Goal: Transaction & Acquisition: Purchase product/service

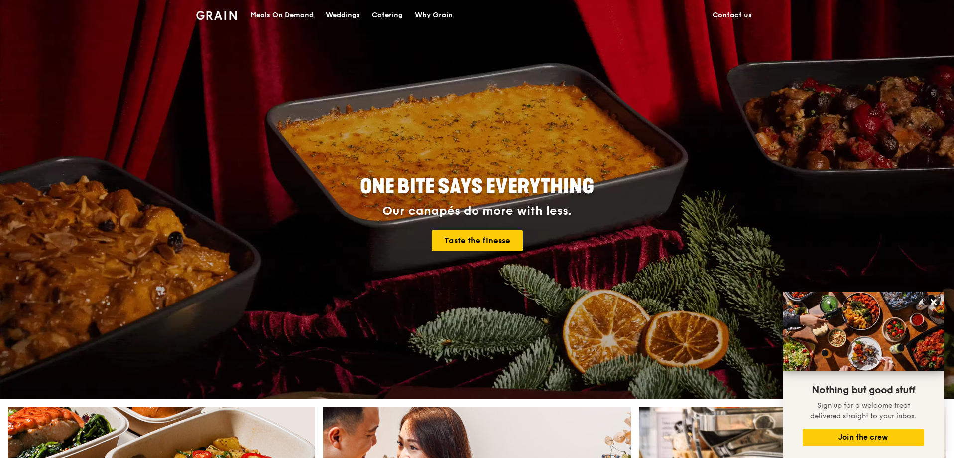
click at [273, 17] on div "Meals On Demand" at bounding box center [281, 15] width 63 height 30
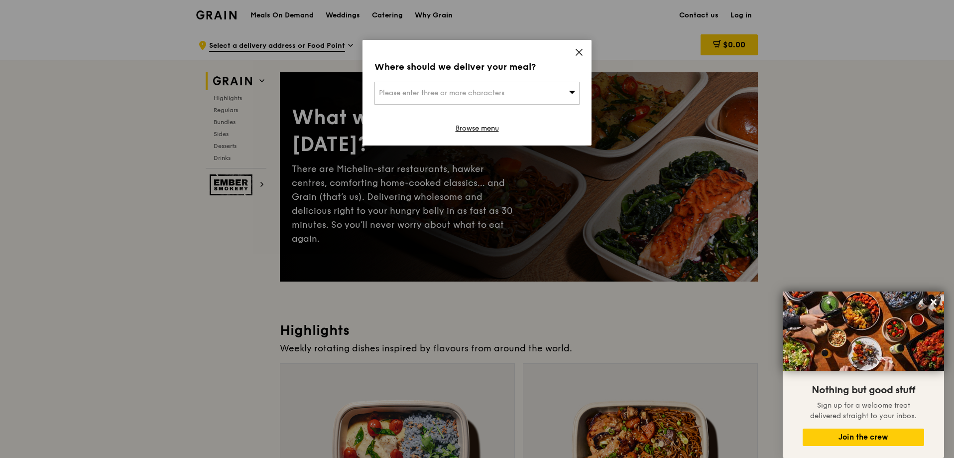
click at [579, 50] on icon at bounding box center [579, 52] width 9 height 9
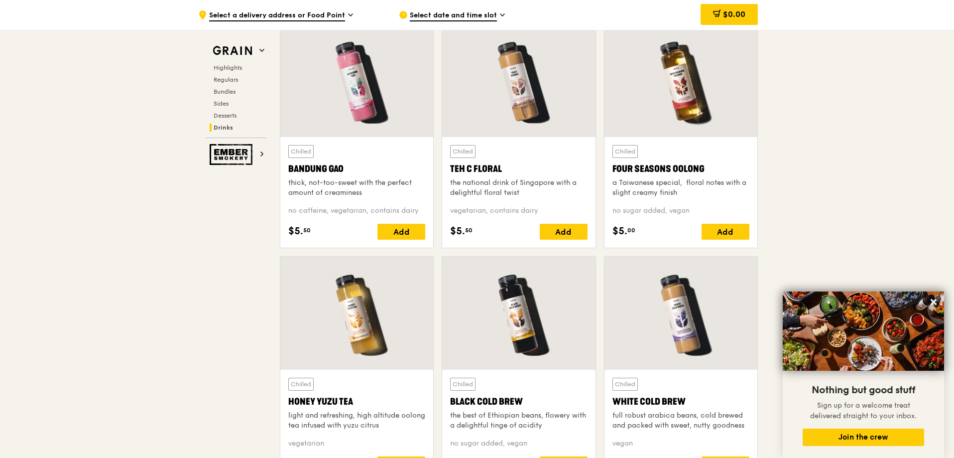
scroll to position [3485, 0]
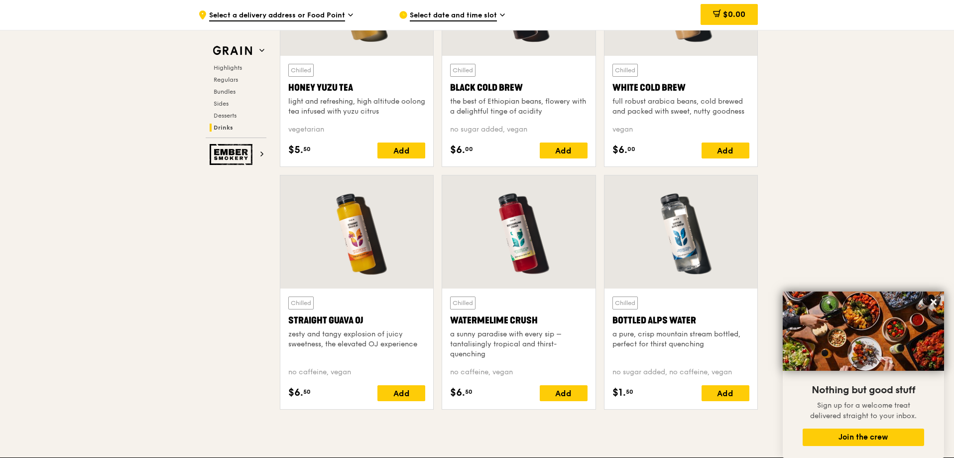
scroll to position [3784, 0]
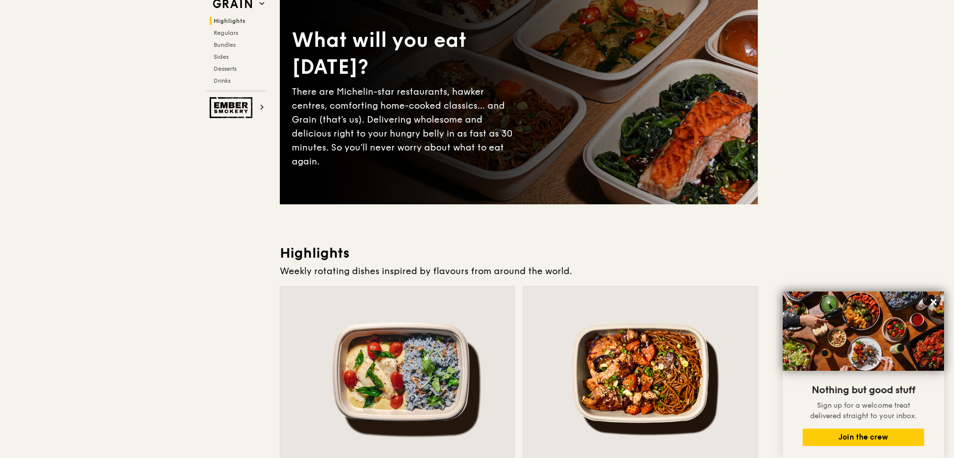
scroll to position [0, 0]
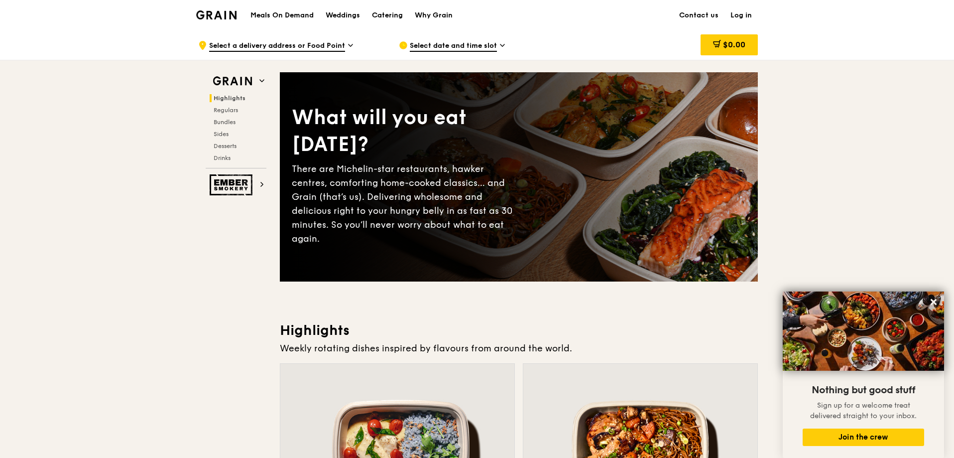
click at [274, 15] on h1 "Meals On Demand" at bounding box center [281, 15] width 63 height 10
click at [233, 110] on span "Regulars" at bounding box center [227, 110] width 26 height 7
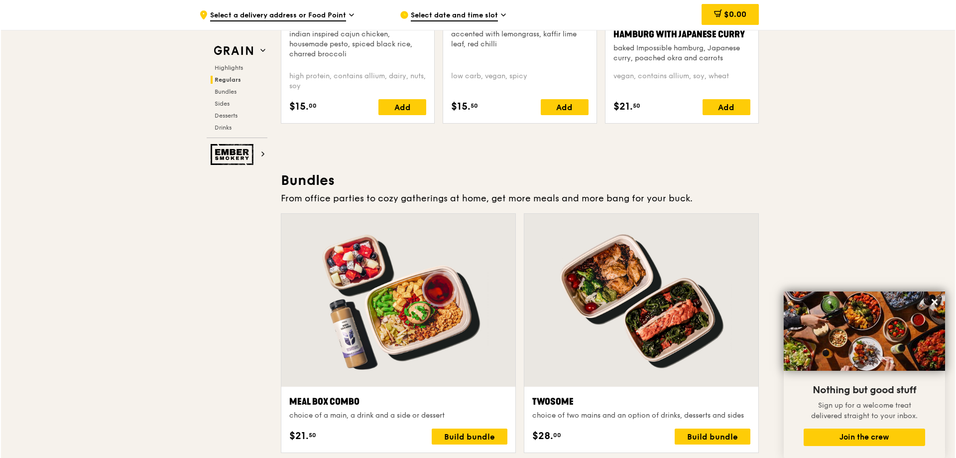
scroll to position [1392, 0]
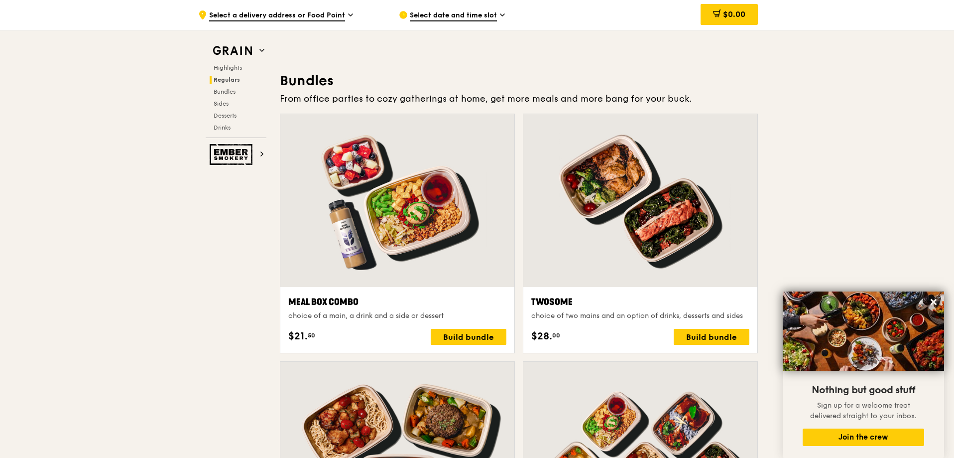
click at [355, 217] on div at bounding box center [397, 200] width 234 height 173
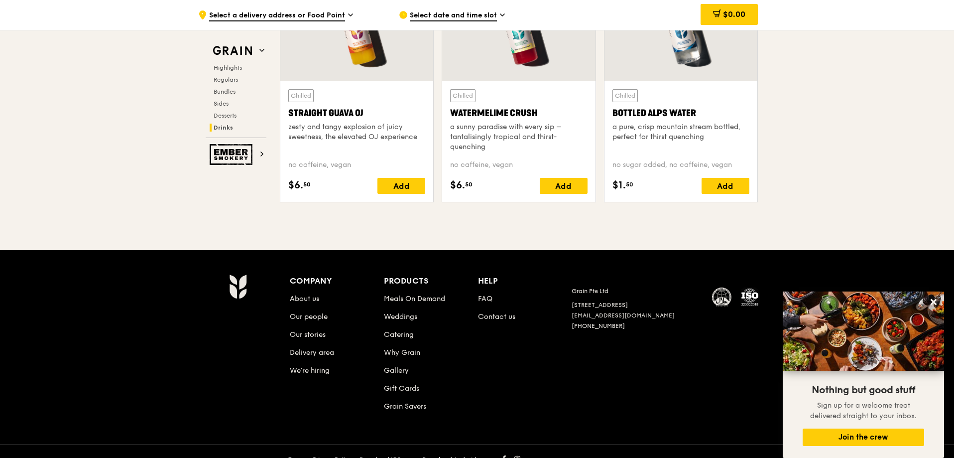
scroll to position [4030, 0]
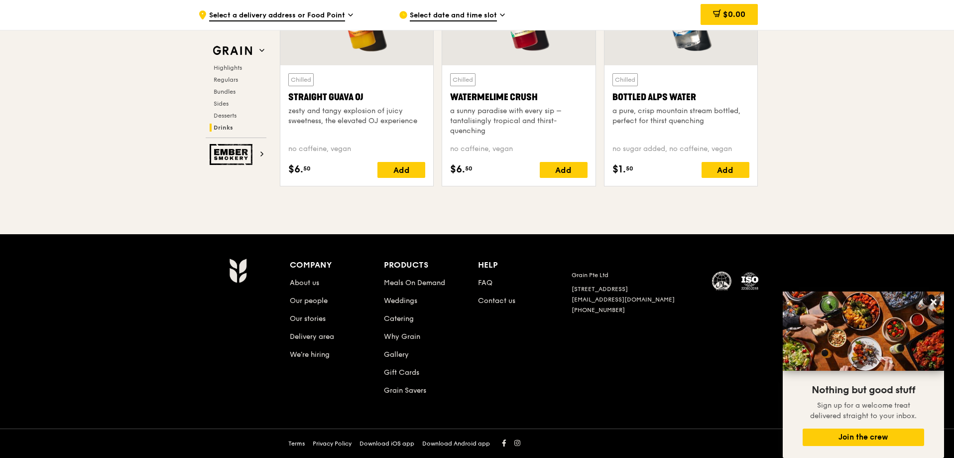
click at [397, 314] on li "Catering" at bounding box center [431, 317] width 94 height 18
click at [396, 318] on link "Catering" at bounding box center [399, 318] width 30 height 8
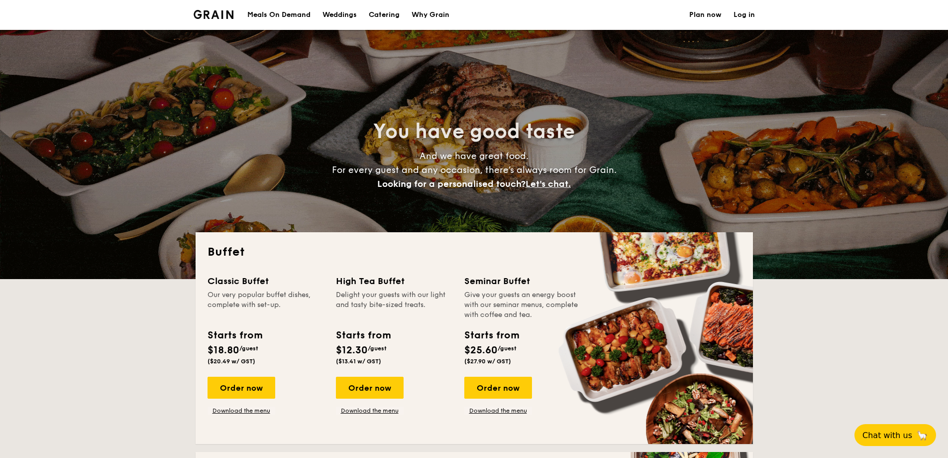
select select
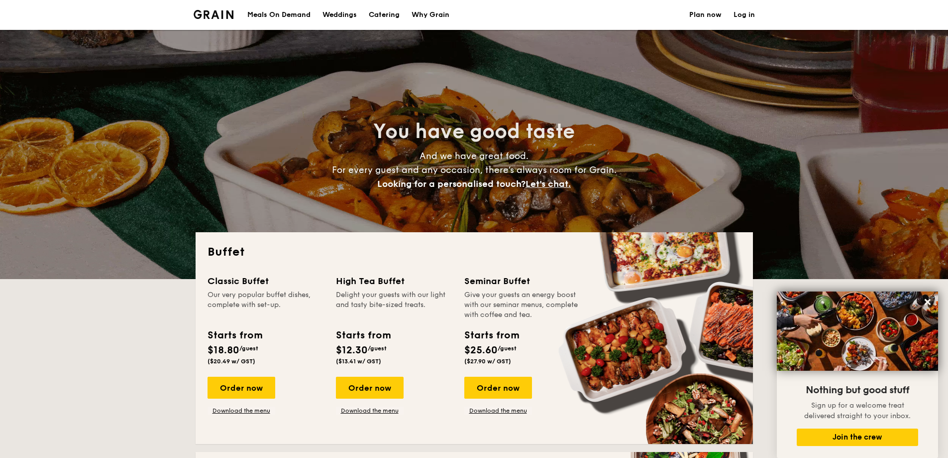
click at [713, 9] on link "Plan now" at bounding box center [706, 15] width 32 height 30
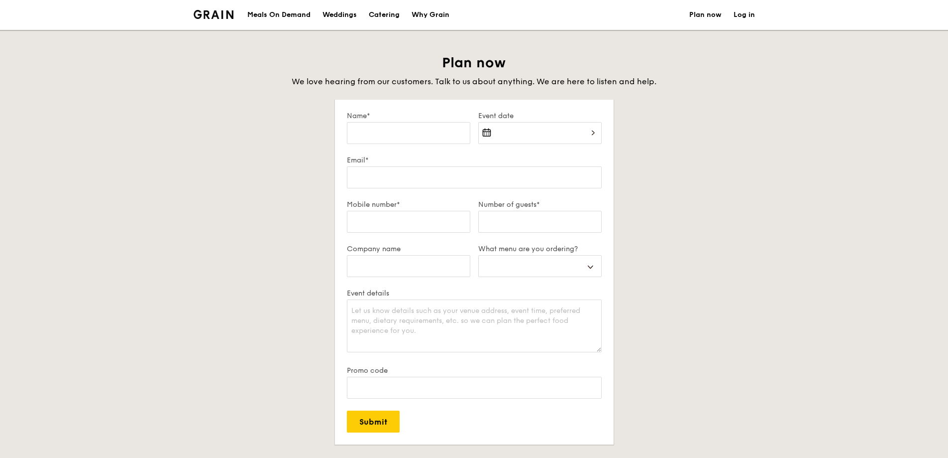
select select
click at [224, 13] on img at bounding box center [214, 14] width 40 height 9
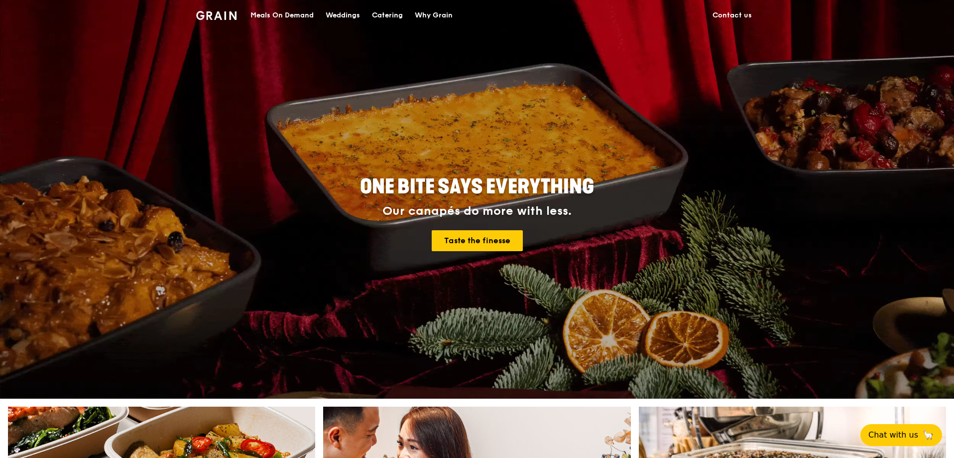
click at [273, 9] on div "Meals On Demand" at bounding box center [281, 15] width 63 height 30
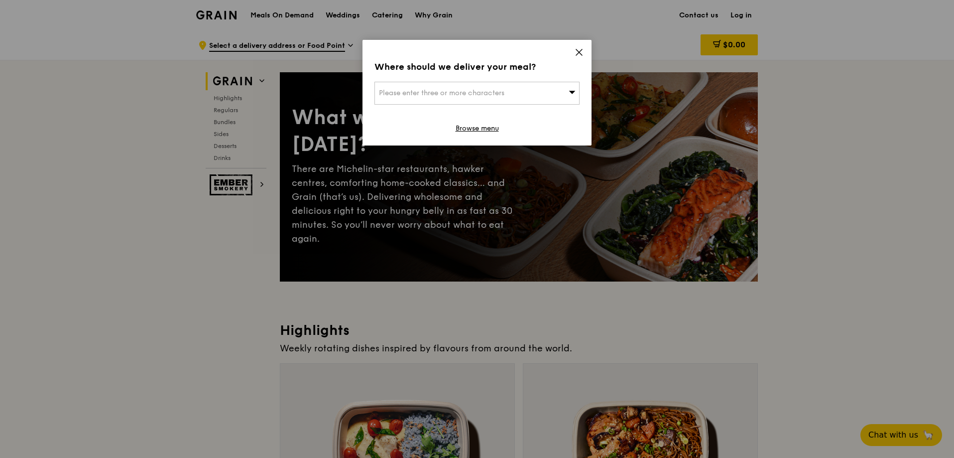
click at [451, 89] on span "Please enter three or more characters" at bounding box center [441, 93] width 125 height 8
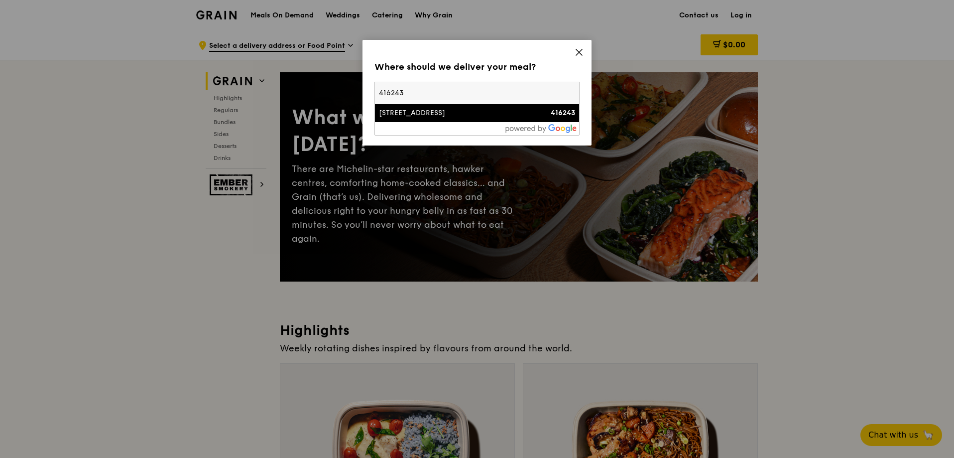
type input "416243"
click at [405, 109] on div "12 Kaki Bukit Crescent" at bounding box center [452, 113] width 147 height 10
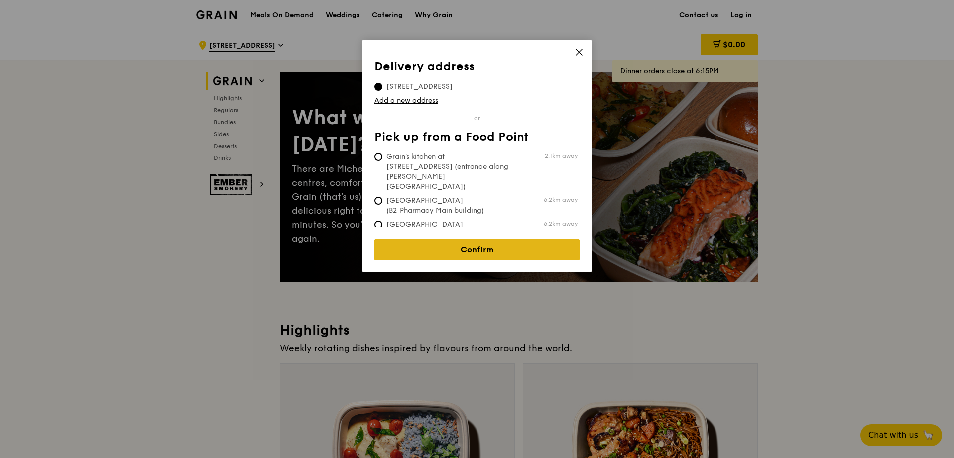
click at [496, 241] on link "Confirm" at bounding box center [476, 249] width 205 height 21
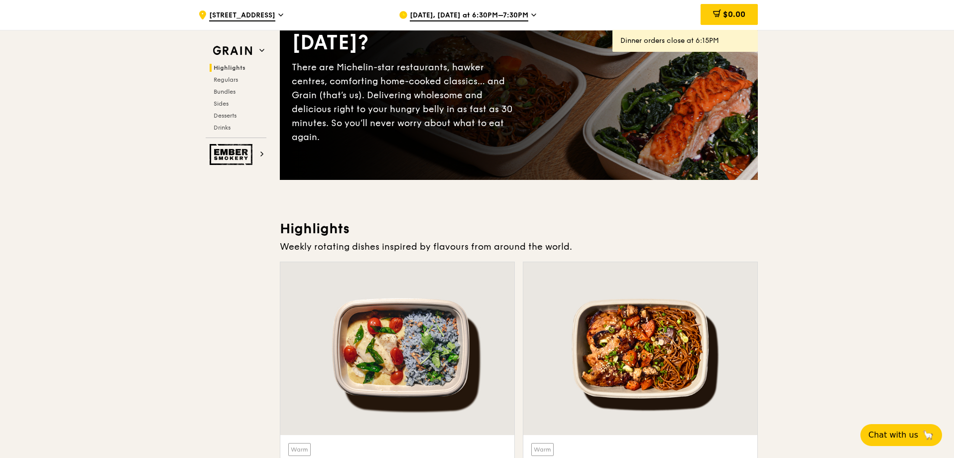
scroll to position [100, 0]
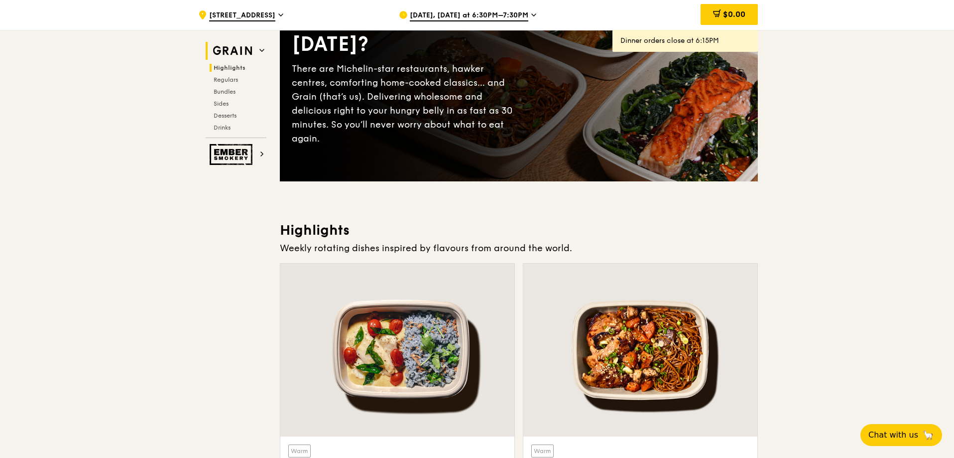
click at [251, 48] on img at bounding box center [233, 51] width 46 height 18
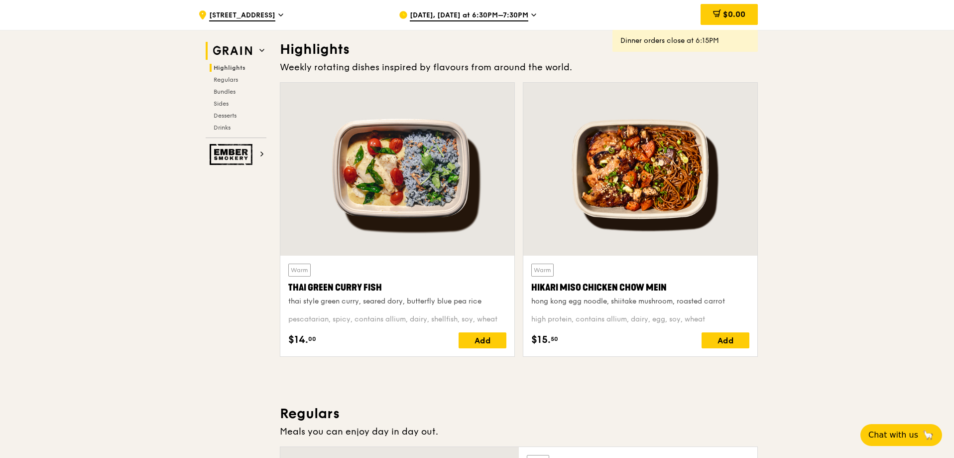
scroll to position [281, 0]
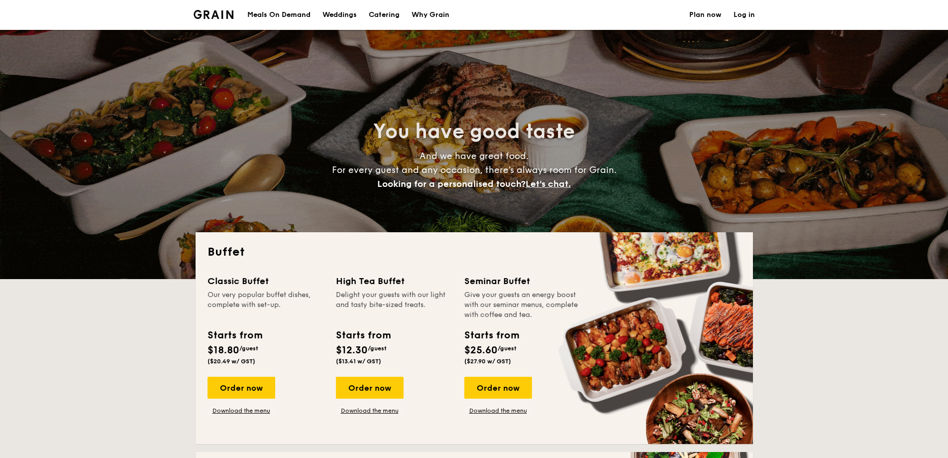
select select
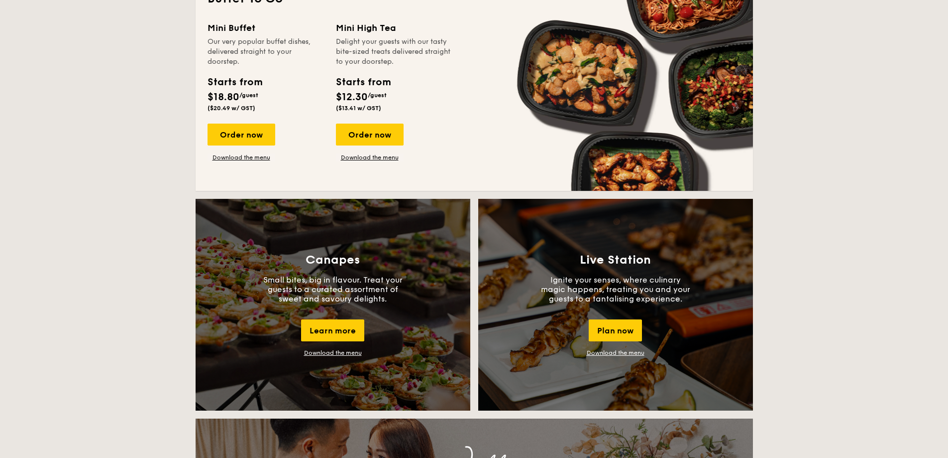
scroll to position [747, 0]
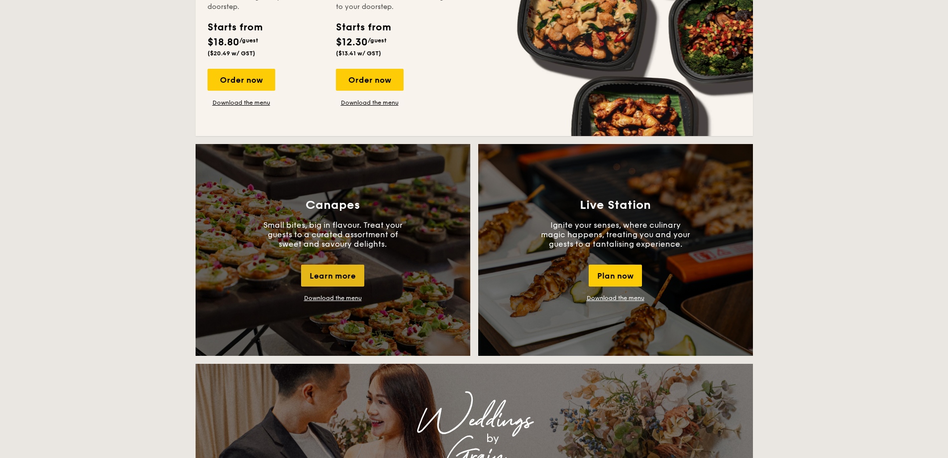
click at [343, 280] on div "Learn more" at bounding box center [332, 275] width 63 height 22
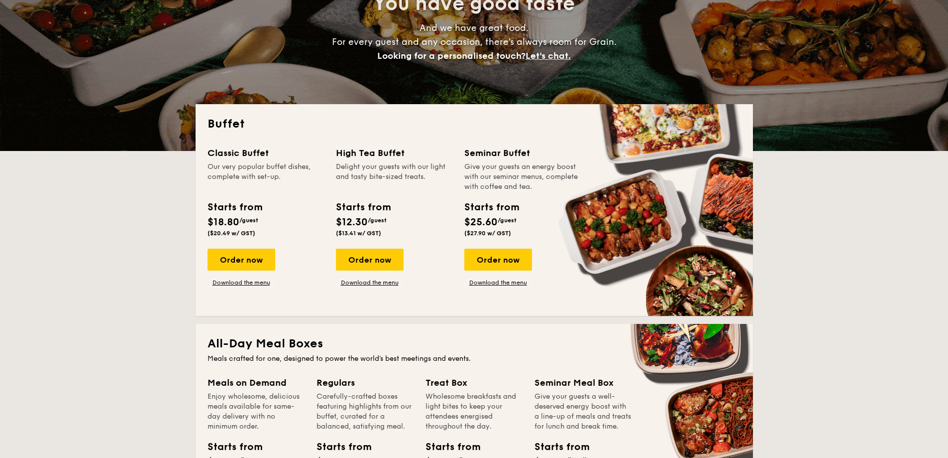
scroll to position [0, 0]
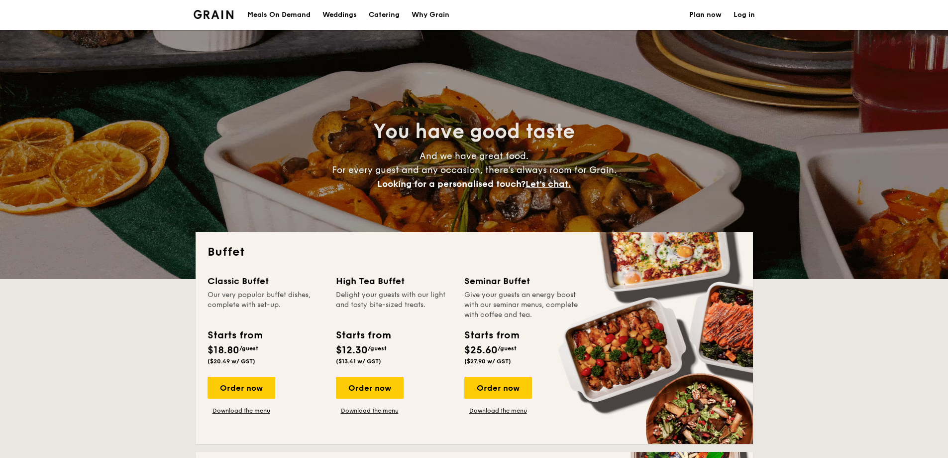
click at [294, 14] on div "Meals On Demand" at bounding box center [278, 15] width 63 height 30
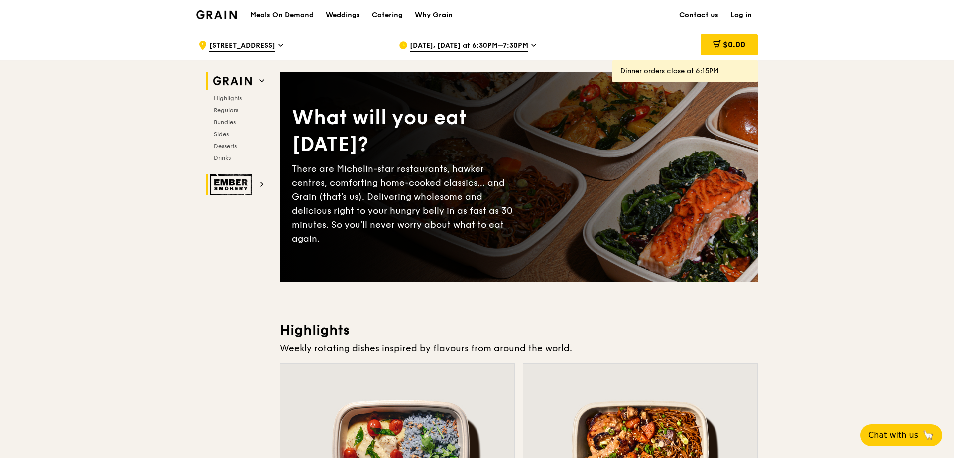
click at [237, 185] on img at bounding box center [233, 184] width 46 height 21
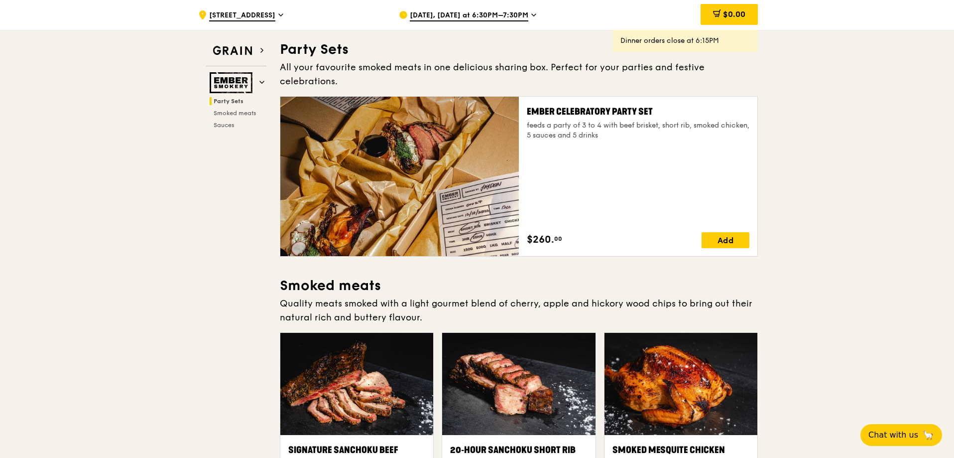
scroll to position [32, 0]
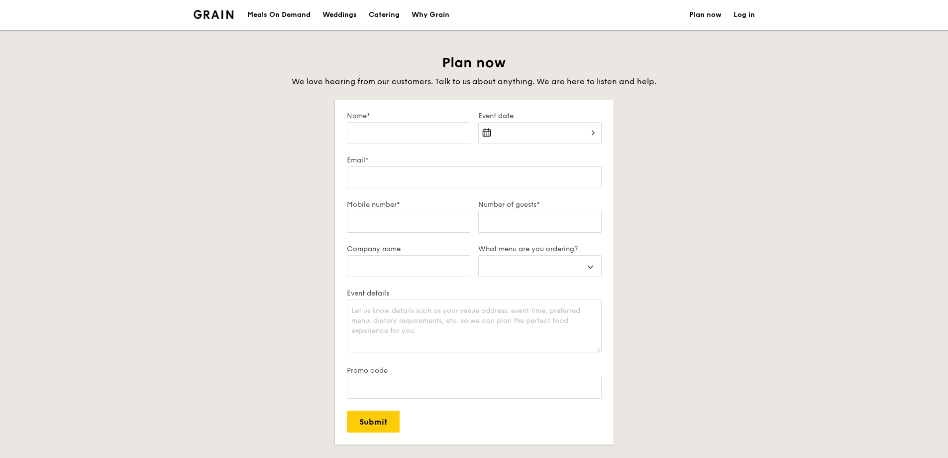
select select
click at [212, 8] on li at bounding box center [218, 15] width 48 height 30
click at [217, 19] on li at bounding box center [218, 15] width 48 height 30
click at [279, 12] on div "Meals On Demand" at bounding box center [278, 15] width 63 height 30
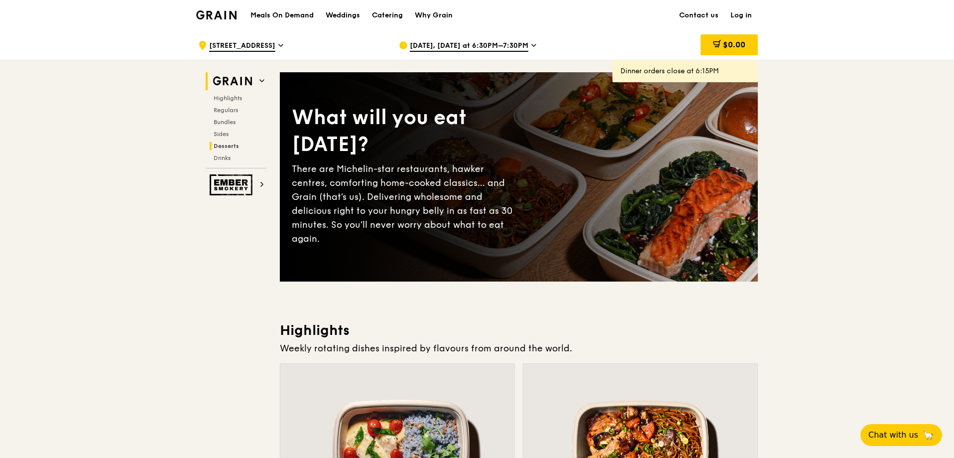
click at [216, 145] on span "Desserts" at bounding box center [226, 145] width 25 height 7
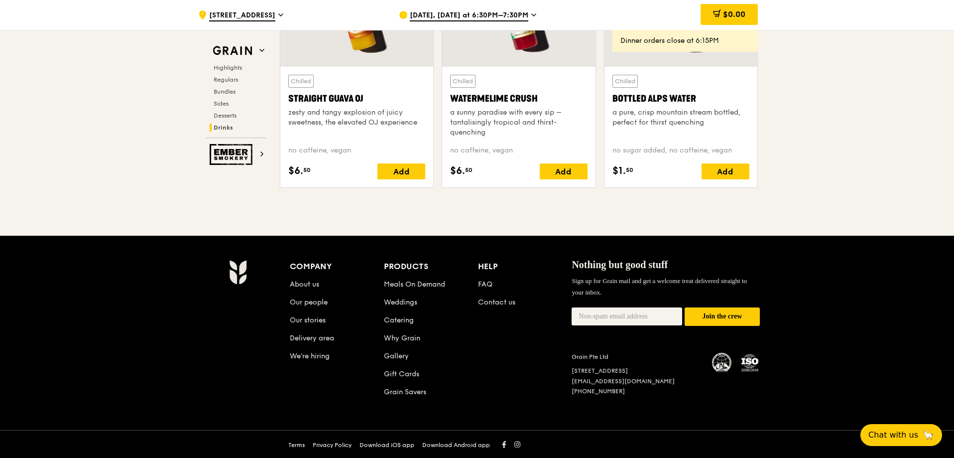
scroll to position [4030, 0]
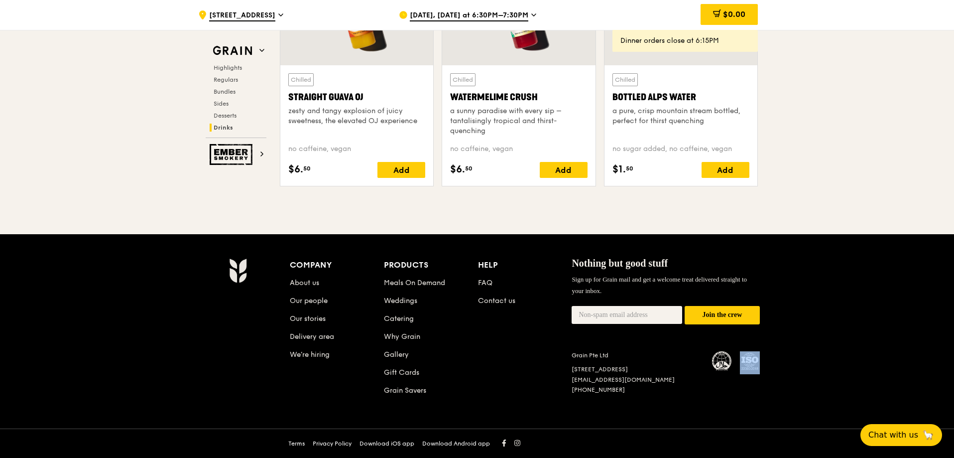
drag, startPoint x: 953, startPoint y: 413, endPoint x: 955, endPoint y: 329, distance: 83.7
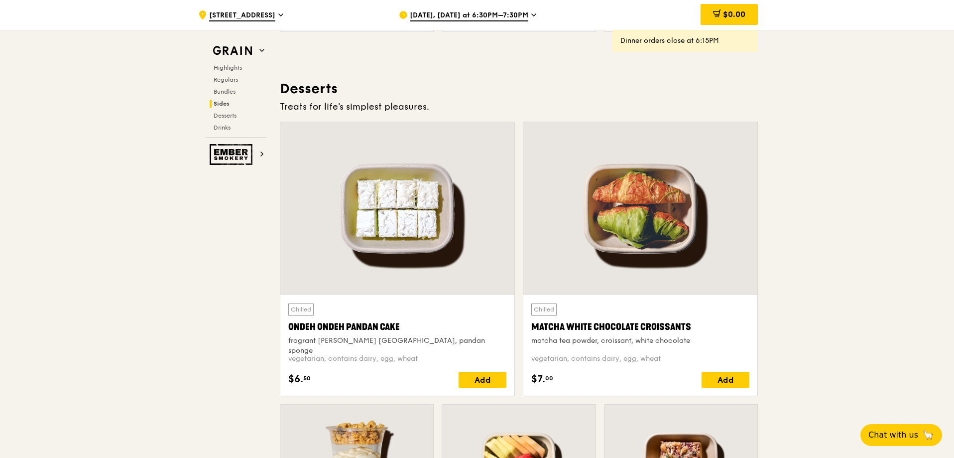
scroll to position [2686, 0]
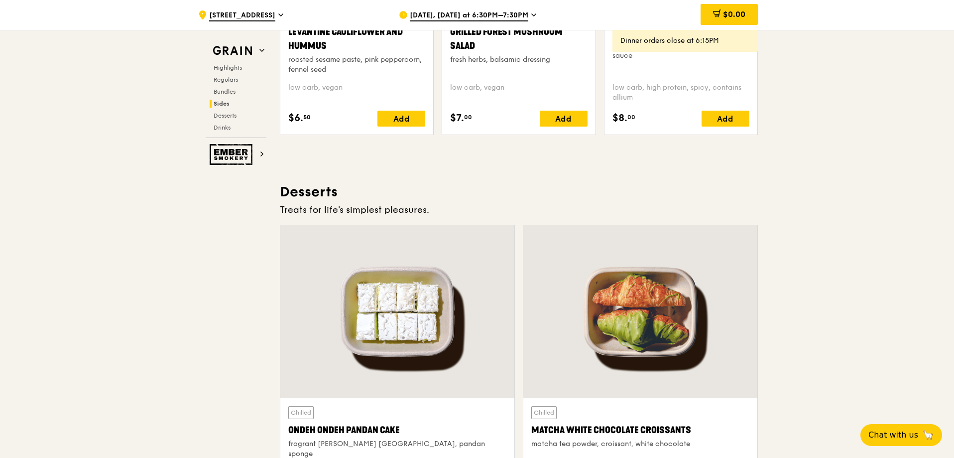
click at [440, 16] on span "[DATE], [DATE] at 6:30PM–7:30PM" at bounding box center [469, 15] width 118 height 11
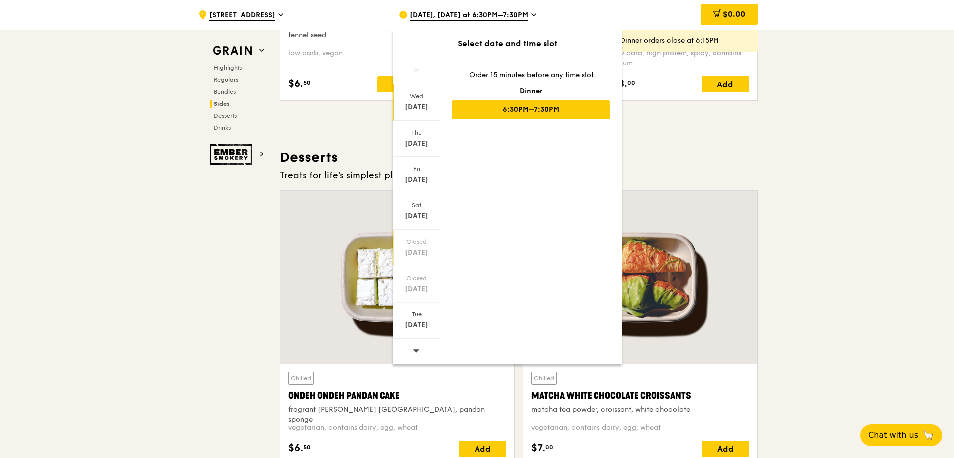
scroll to position [2735, 0]
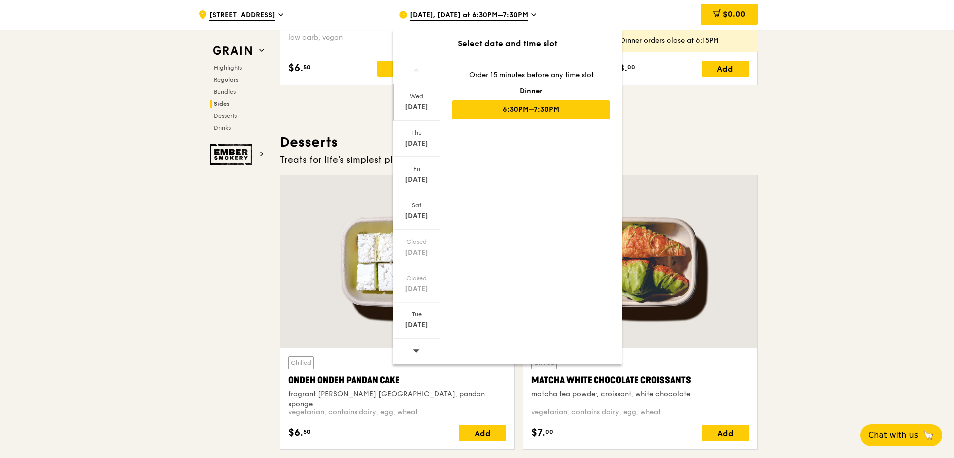
click at [418, 347] on icon at bounding box center [416, 350] width 7 height 7
click at [416, 351] on icon at bounding box center [416, 350] width 6 height 3
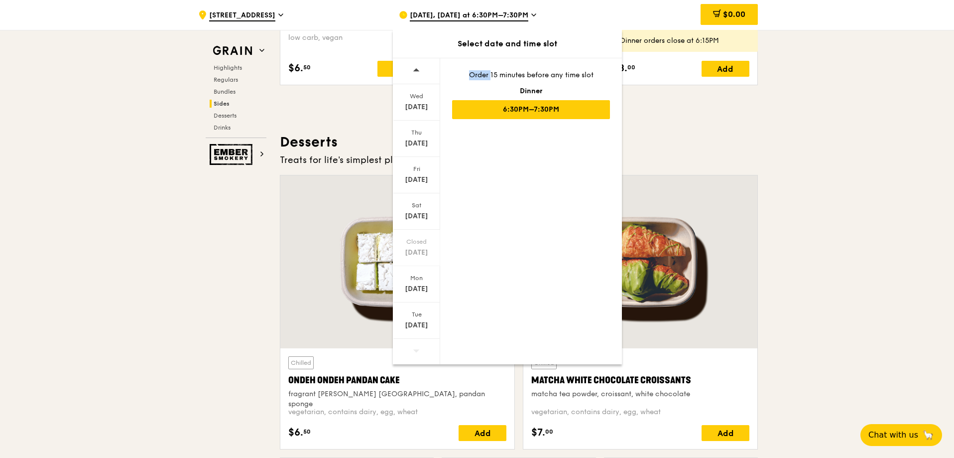
click at [416, 351] on icon at bounding box center [416, 350] width 6 height 3
click at [413, 67] on icon at bounding box center [416, 69] width 7 height 7
click at [476, 14] on span "[DATE], [DATE] at 6:30PM–7:30PM" at bounding box center [469, 15] width 118 height 11
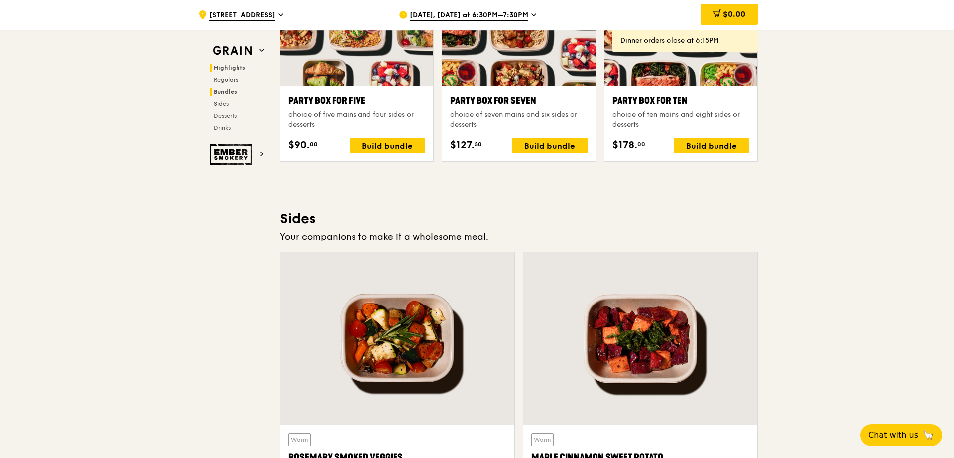
click at [235, 64] on h2 "Highlights" at bounding box center [238, 68] width 57 height 8
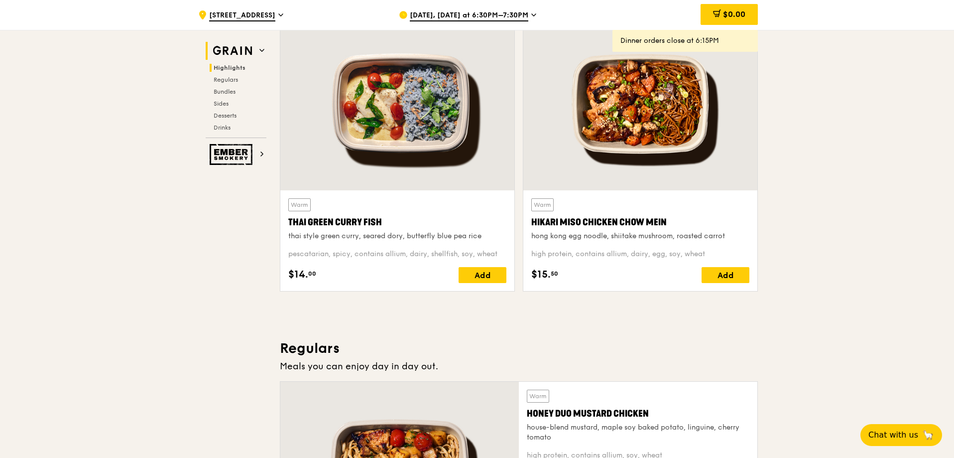
scroll to position [281, 0]
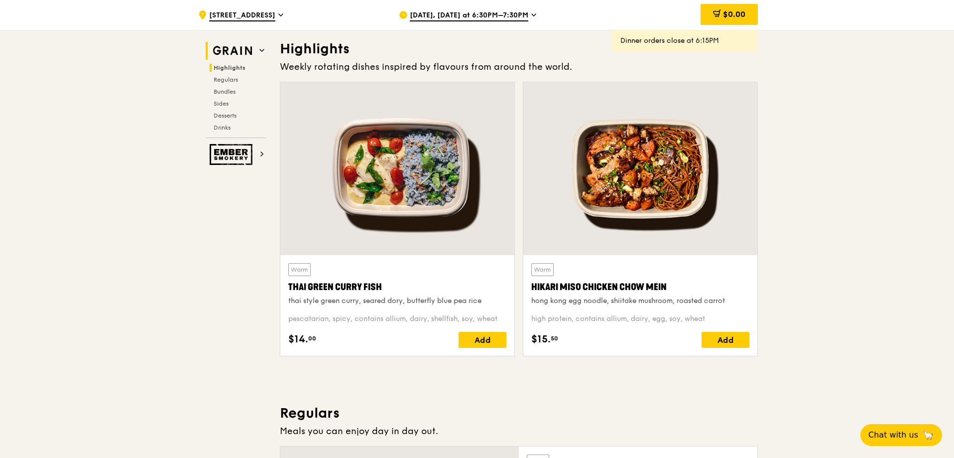
click at [237, 49] on img at bounding box center [233, 51] width 46 height 18
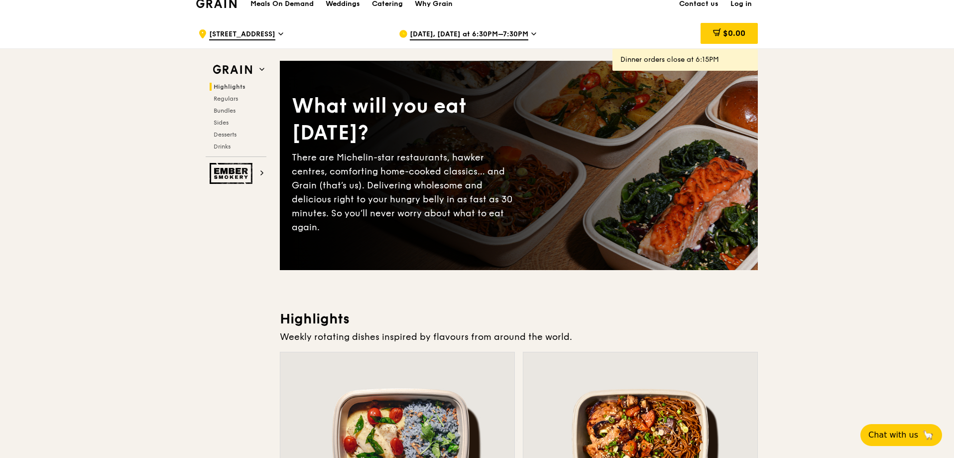
scroll to position [0, 0]
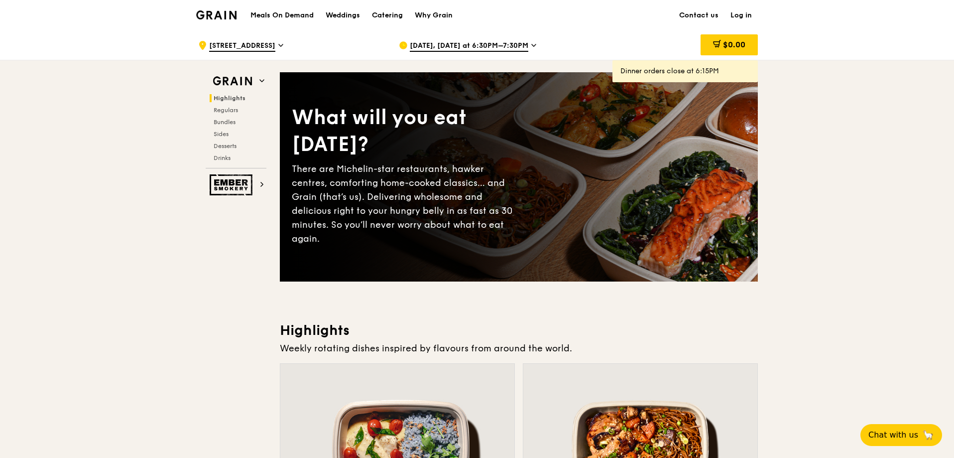
click at [232, 115] on div "Highlights Regulars Bundles Sides Desserts Drinks" at bounding box center [236, 128] width 61 height 68
click at [232, 110] on span "Regulars" at bounding box center [227, 110] width 26 height 7
click at [426, 9] on div "Why Grain" at bounding box center [434, 15] width 38 height 30
click at [222, 160] on span "Drinks" at bounding box center [223, 157] width 19 height 7
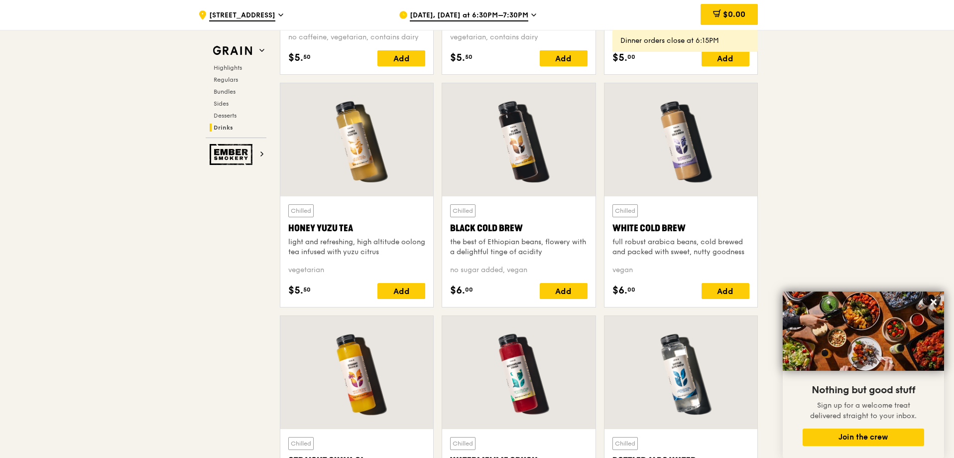
scroll to position [3684, 0]
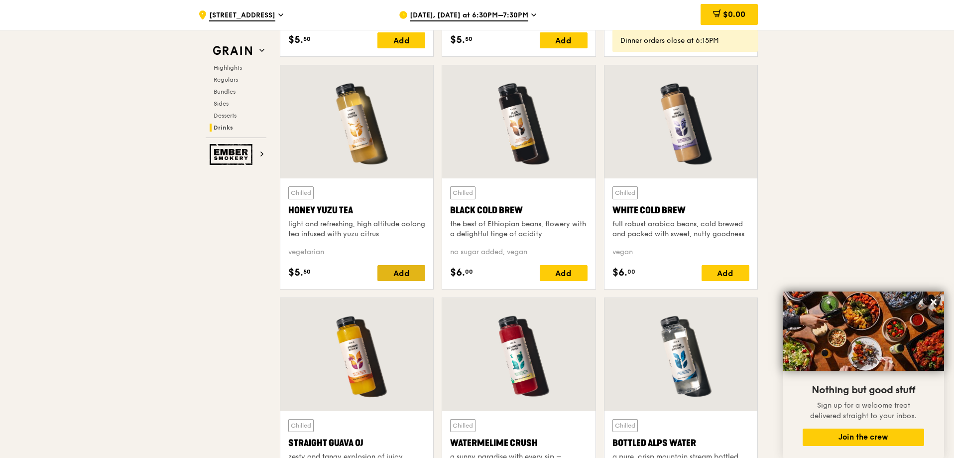
click at [400, 270] on div "Add" at bounding box center [401, 273] width 48 height 16
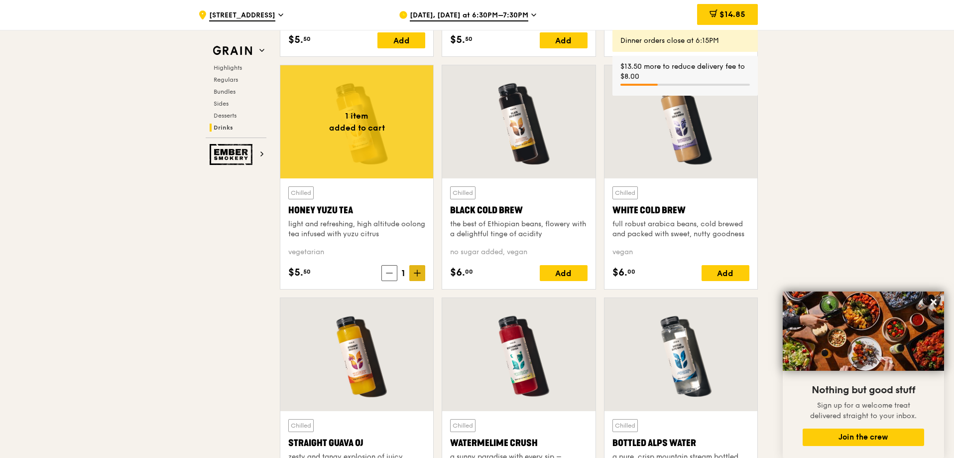
click at [418, 273] on icon at bounding box center [417, 273] width 6 height 0
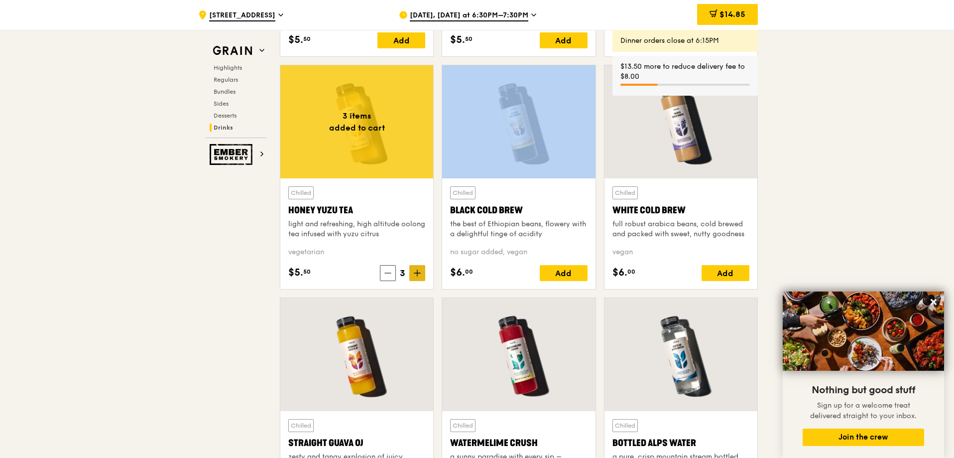
click at [418, 273] on icon at bounding box center [417, 273] width 6 height 0
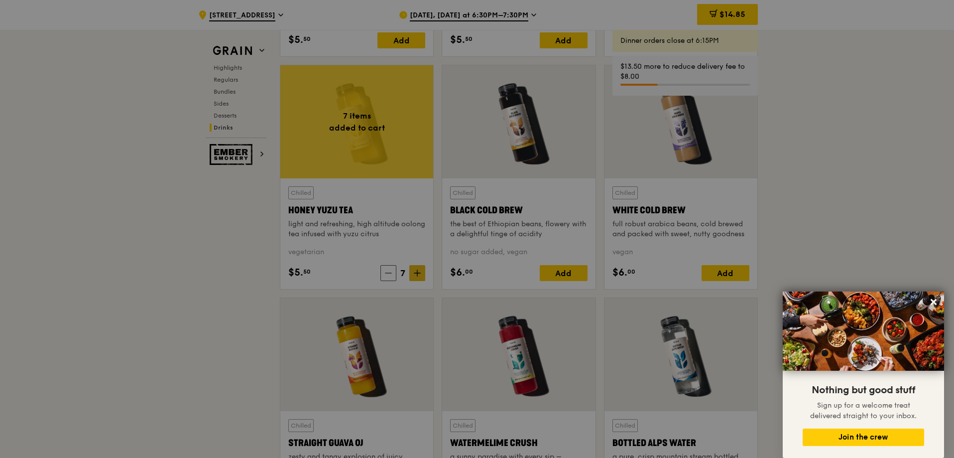
click at [418, 273] on div at bounding box center [477, 229] width 954 height 458
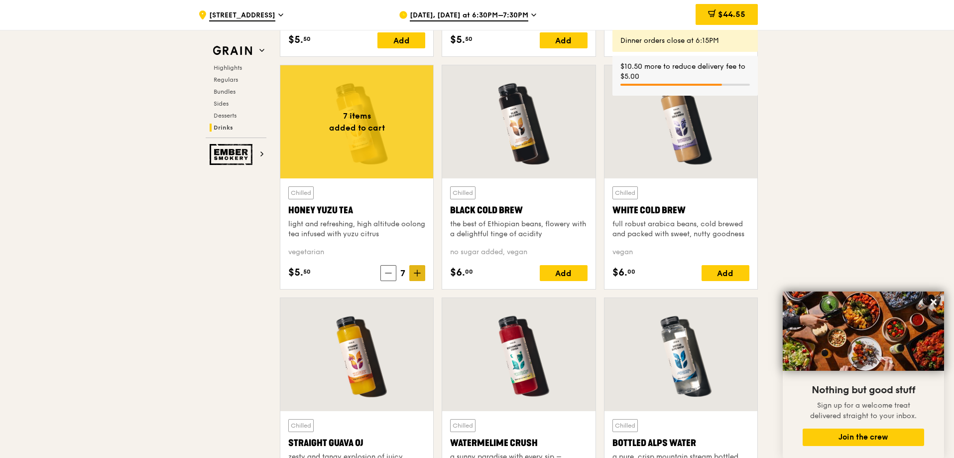
click at [418, 273] on icon at bounding box center [417, 273] width 6 height 0
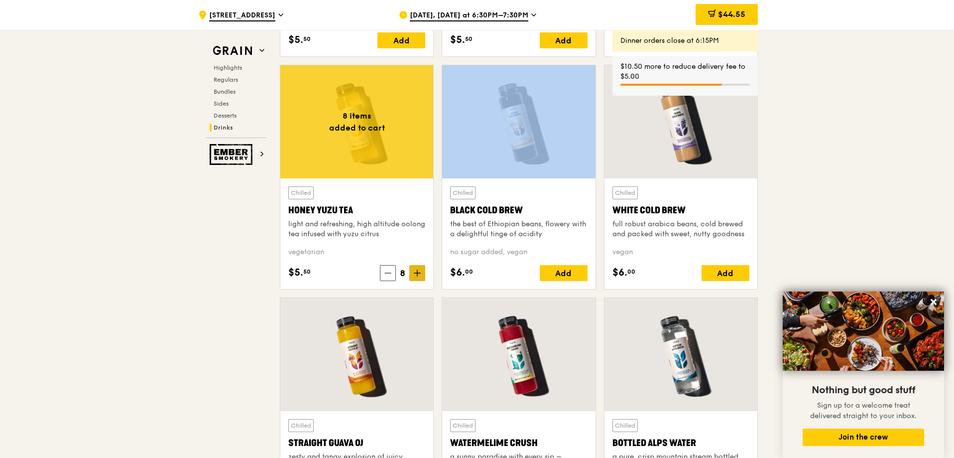
click at [418, 273] on icon at bounding box center [417, 273] width 6 height 0
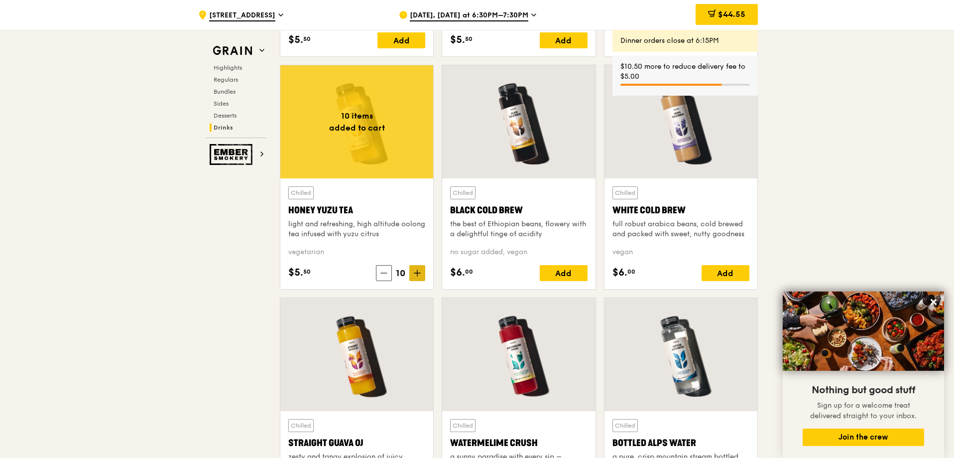
click at [418, 273] on icon at bounding box center [417, 273] width 6 height 0
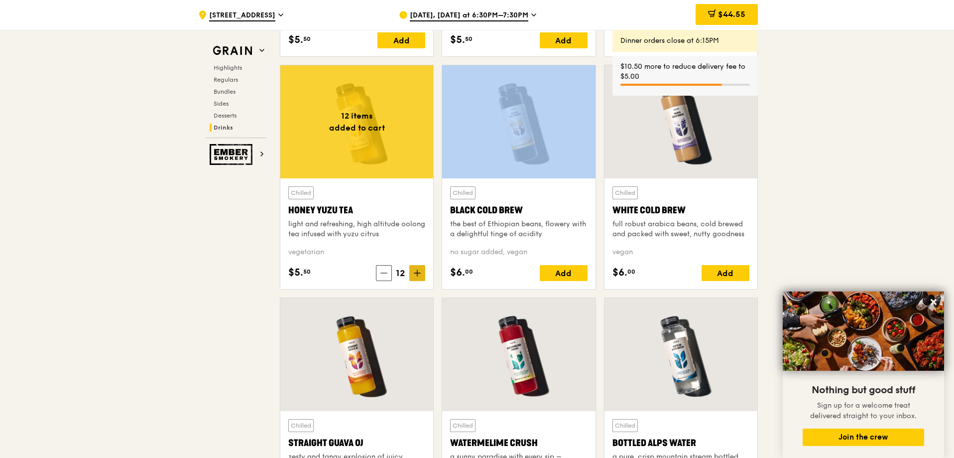
click at [418, 273] on icon at bounding box center [417, 273] width 6 height 0
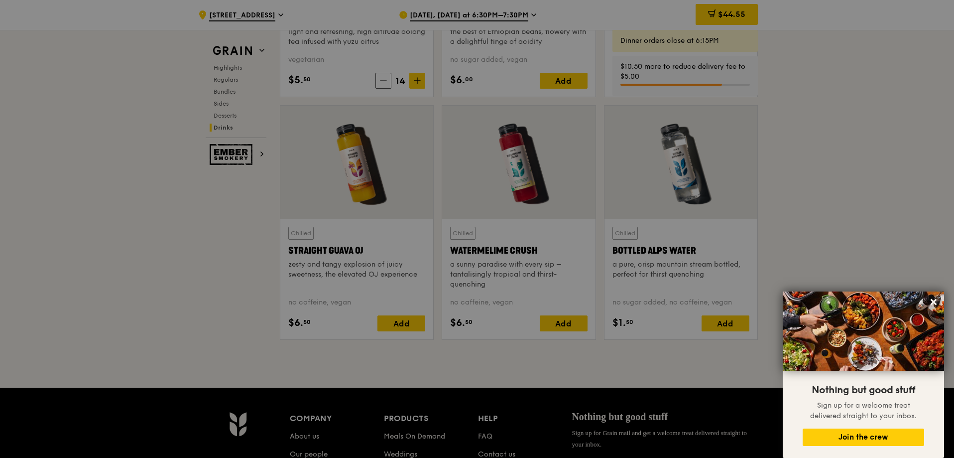
scroll to position [3884, 0]
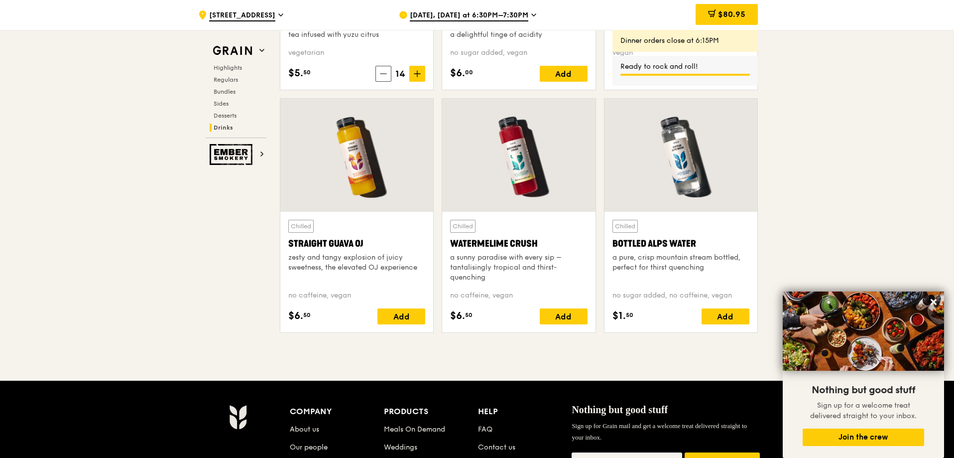
click at [401, 318] on div "Add" at bounding box center [401, 316] width 48 height 16
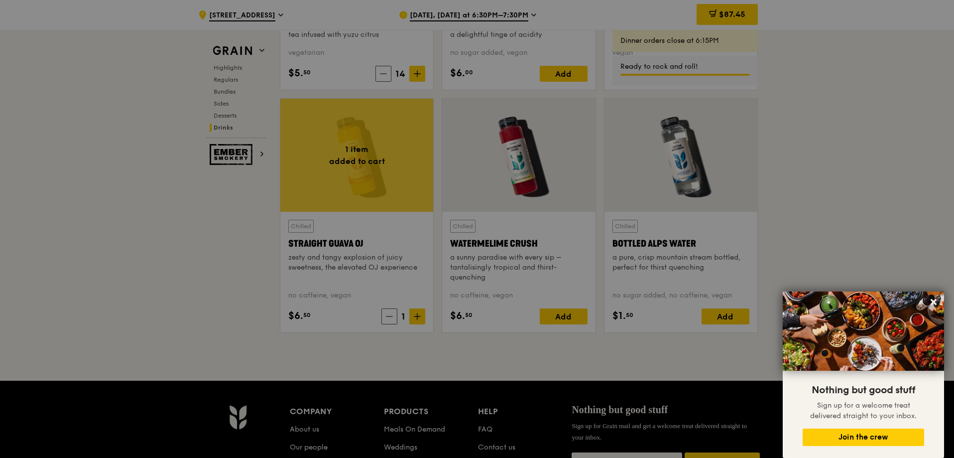
click at [418, 318] on div at bounding box center [477, 229] width 954 height 458
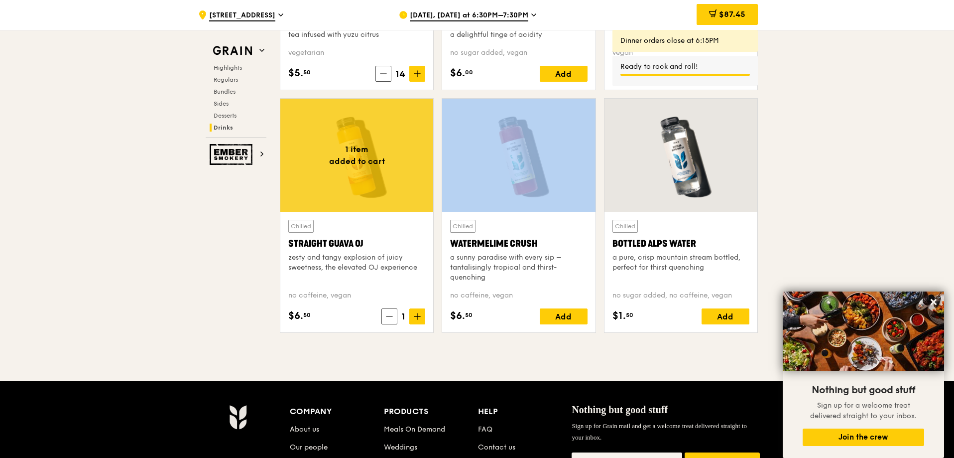
click at [418, 318] on icon at bounding box center [417, 316] width 7 height 7
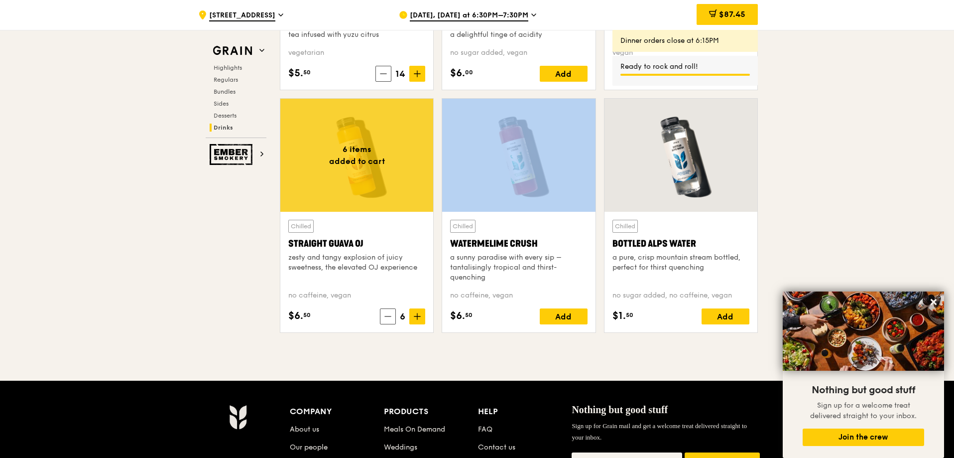
click at [418, 318] on icon at bounding box center [417, 316] width 7 height 7
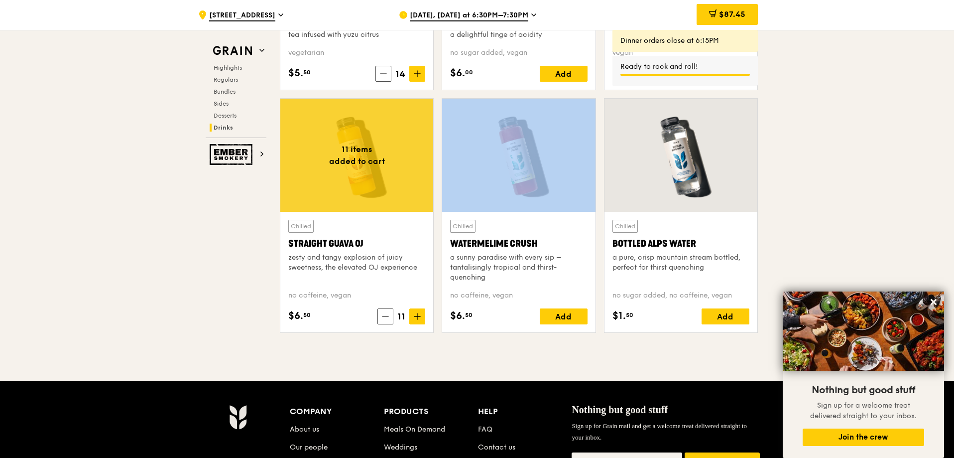
click at [418, 318] on icon at bounding box center [417, 316] width 7 height 7
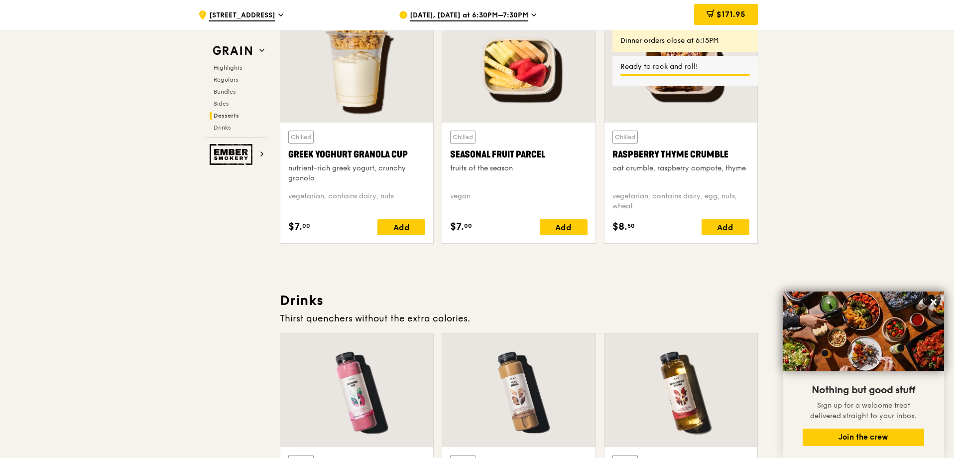
scroll to position [3137, 0]
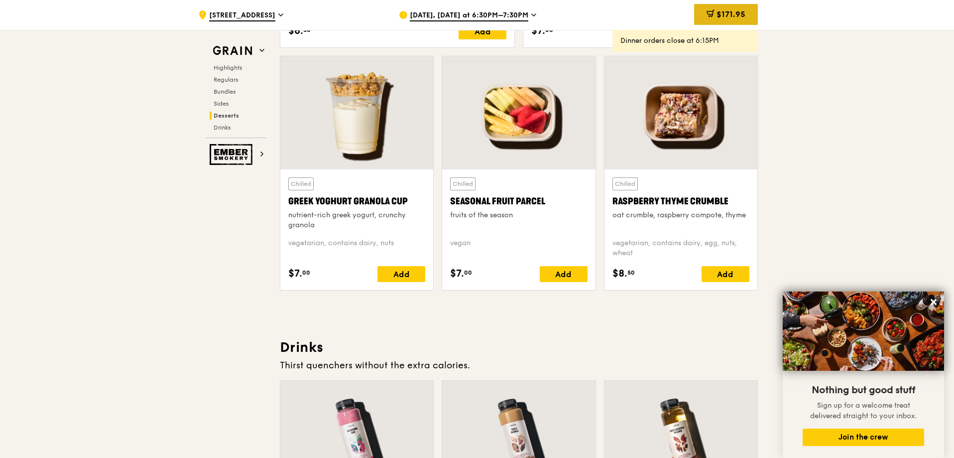
click at [721, 15] on span "$171.95" at bounding box center [730, 13] width 29 height 9
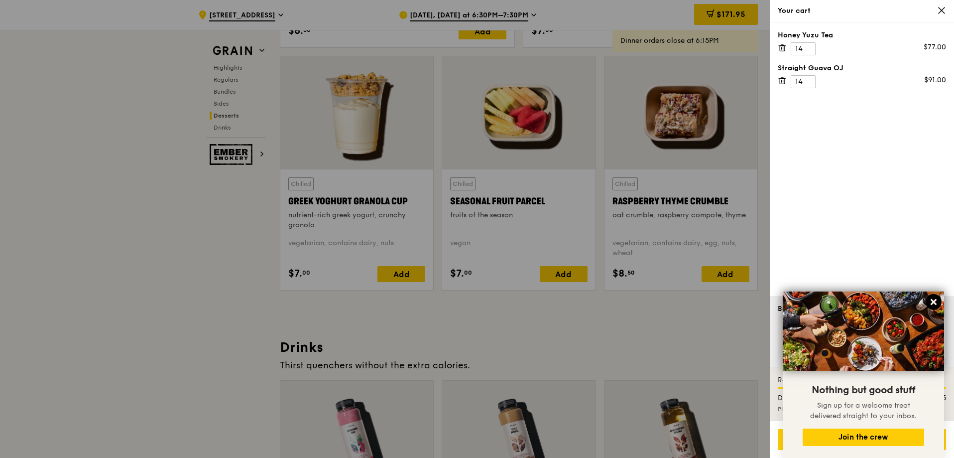
click at [936, 299] on icon at bounding box center [933, 301] width 9 height 9
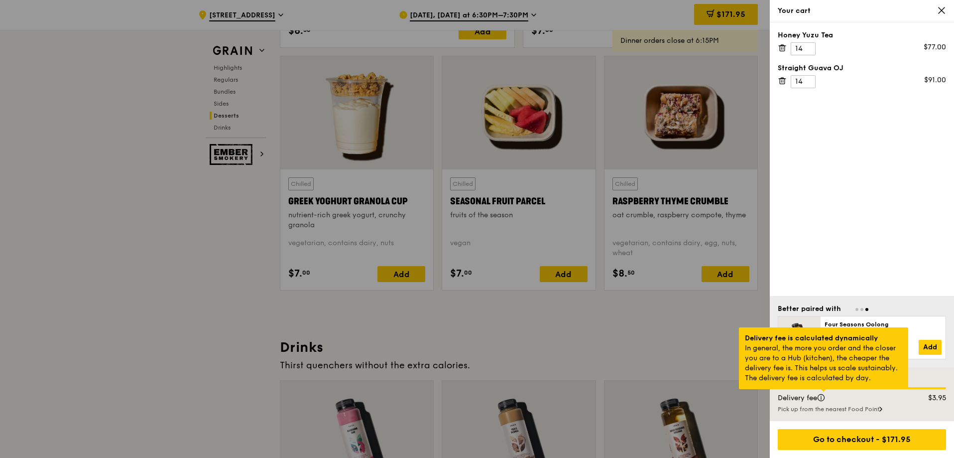
click at [822, 391] on div at bounding box center [823, 390] width 5 height 2
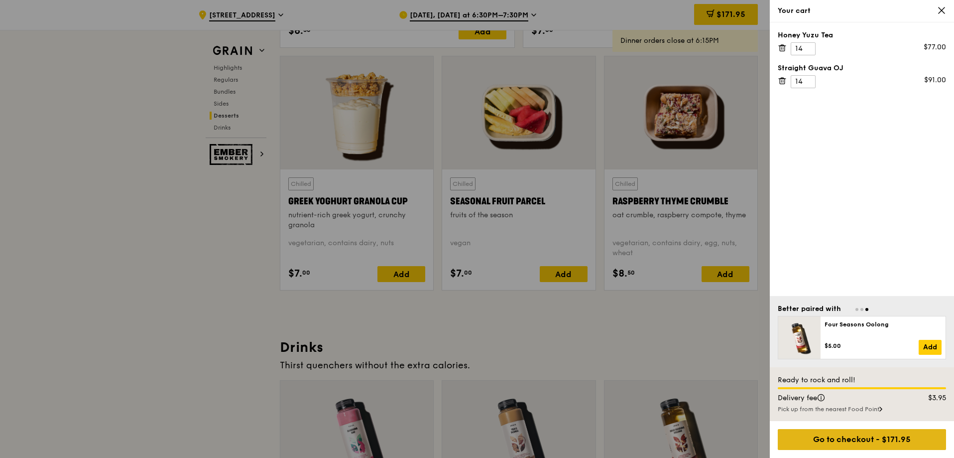
click at [852, 445] on div "Go to checkout - $171.95" at bounding box center [862, 439] width 168 height 21
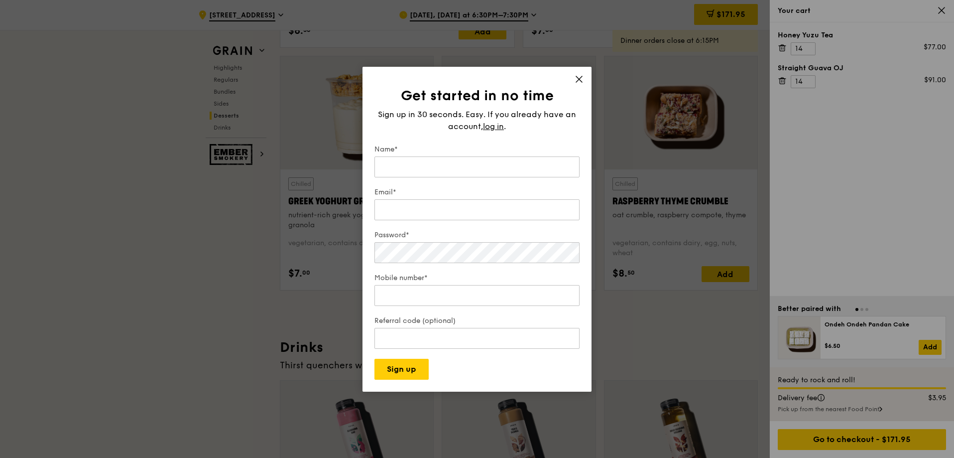
click at [578, 74] on div "Get started in no time Sign up in 30 seconds. Easy. If you already have an acco…" at bounding box center [476, 229] width 229 height 325
click at [581, 75] on icon at bounding box center [579, 79] width 9 height 9
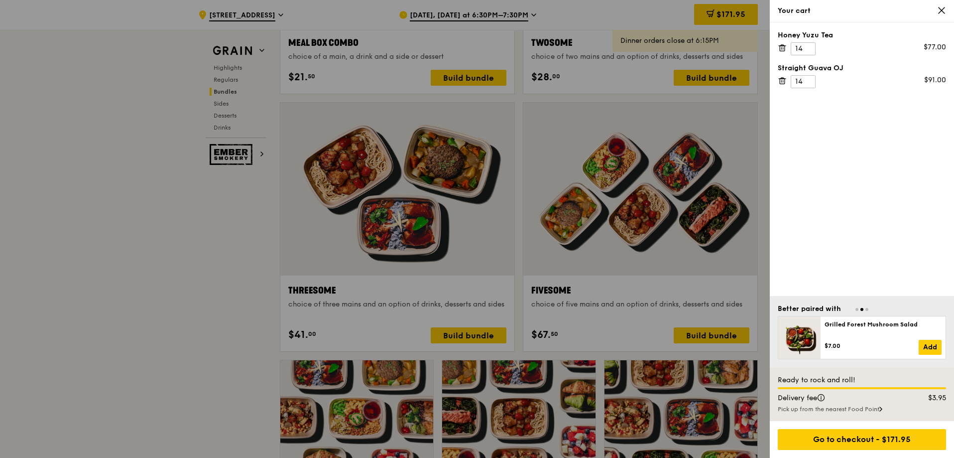
scroll to position [1593, 0]
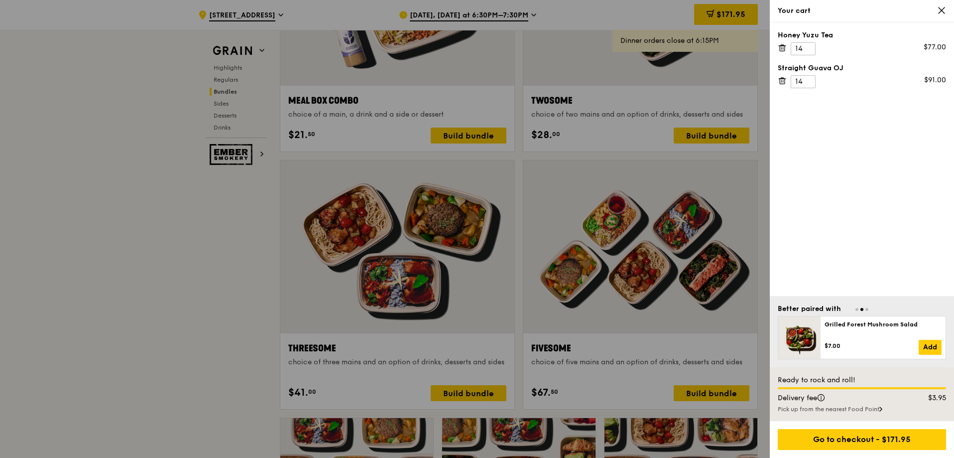
drag, startPoint x: 839, startPoint y: 33, endPoint x: 776, endPoint y: 37, distance: 63.8
click at [776, 37] on div "Honey Yuzu Tea 14 $77.00 Straight Guava OJ 14 $91.00" at bounding box center [862, 158] width 184 height 273
copy div "Honey Yuzu Tea"
